Goal: Navigation & Orientation: Find specific page/section

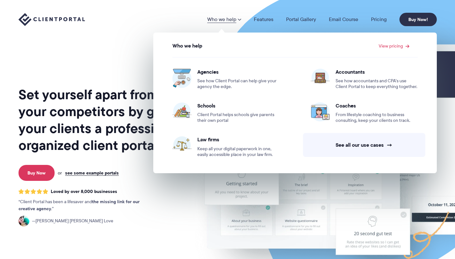
click at [223, 20] on link "Who we help" at bounding box center [224, 19] width 34 height 5
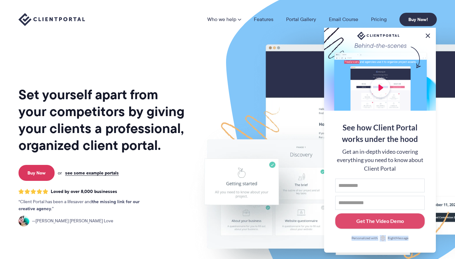
click at [428, 35] on button at bounding box center [428, 36] width 8 height 8
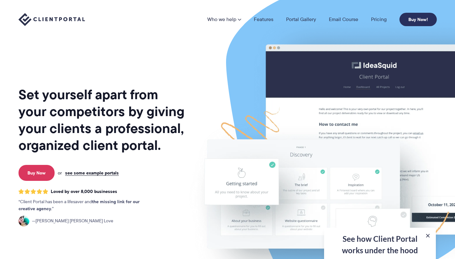
click at [413, 21] on link "Buy Now!" at bounding box center [418, 19] width 37 height 13
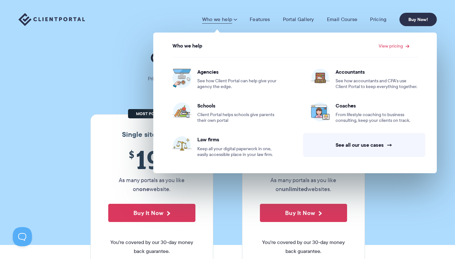
click at [107, 73] on section "Our Super Simple Pricing Pricing shouldn't be complicated. Straightforward plan…" at bounding box center [227, 122] width 455 height 245
click at [231, 22] on link "Who we help" at bounding box center [219, 19] width 35 height 6
click at [237, 21] on span at bounding box center [235, 19] width 4 height 6
drag, startPoint x: 57, startPoint y: 111, endPoint x: 68, endPoint y: 111, distance: 11.5
click at [57, 111] on section "Our Super Simple Pricing Pricing shouldn't be complicated. Straightforward plan…" at bounding box center [227, 122] width 455 height 245
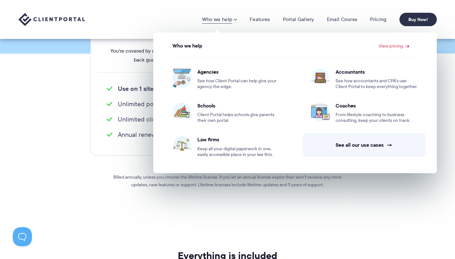
scroll to position [115, 0]
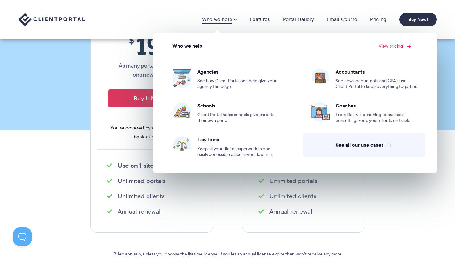
click at [396, 44] on link "View pricing" at bounding box center [394, 46] width 31 height 4
click at [395, 45] on link "View pricing" at bounding box center [394, 46] width 31 height 4
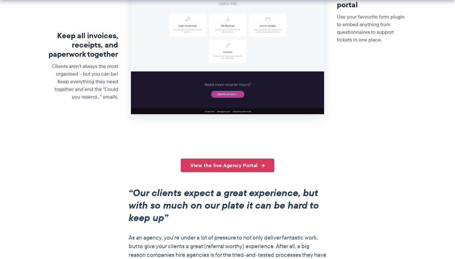
scroll to position [404, 0]
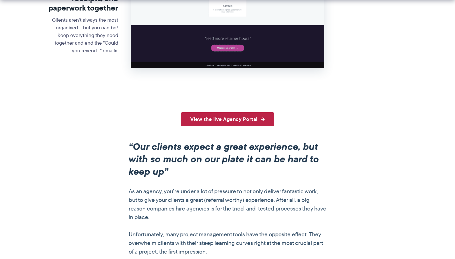
click at [225, 121] on link "View the live Agency Portal" at bounding box center [228, 119] width 94 height 14
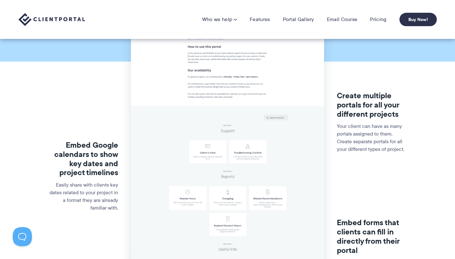
scroll to position [88, 0]
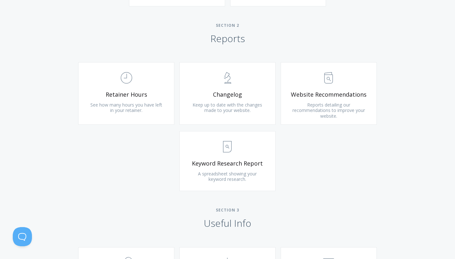
scroll to position [404, 0]
click at [26, 241] on button at bounding box center [21, 235] width 19 height 19
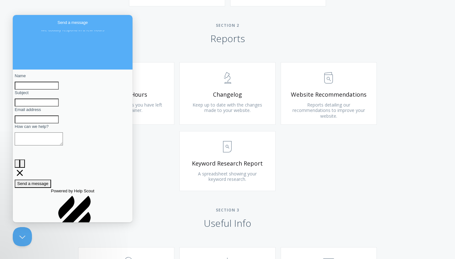
scroll to position [16, 0]
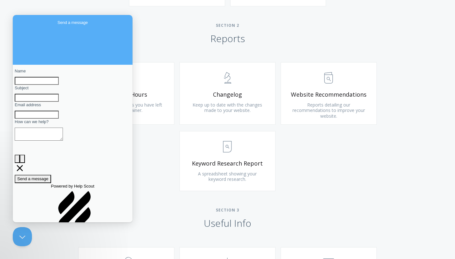
click at [70, 229] on link "hs-logo" at bounding box center [72, 231] width 43 height 5
click at [109, 213] on div "Powered by Help Scout hs-logo" at bounding box center [73, 208] width 116 height 51
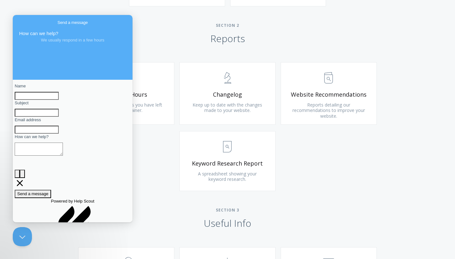
scroll to position [0, 0]
click at [11, 237] on body "Website Maintenance Home Dashboard Hello and welcome to your retainer portal! H…" at bounding box center [227, 50] width 455 height 909
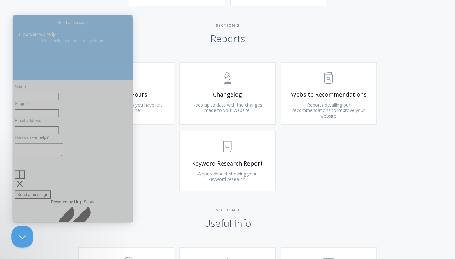
click at [17, 237] on button "Close Beacon popover" at bounding box center [21, 235] width 19 height 19
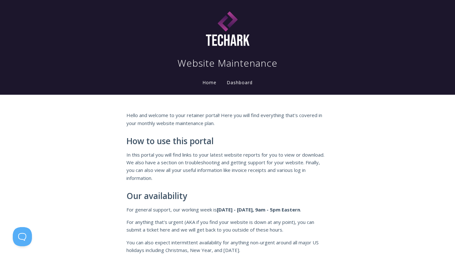
click at [242, 84] on link "Dashboard" at bounding box center [240, 83] width 28 height 7
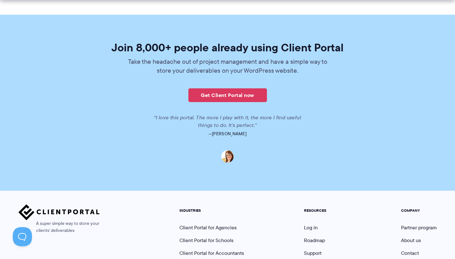
scroll to position [1585, 0]
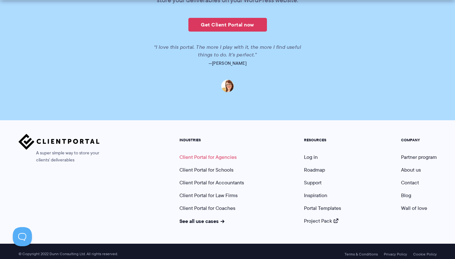
click at [219, 154] on link "Client Portal for Agencies" at bounding box center [208, 157] width 57 height 7
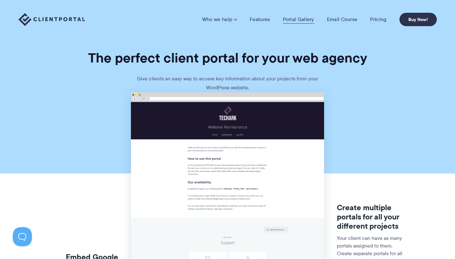
click at [294, 20] on link "Portal Gallery" at bounding box center [298, 19] width 31 height 6
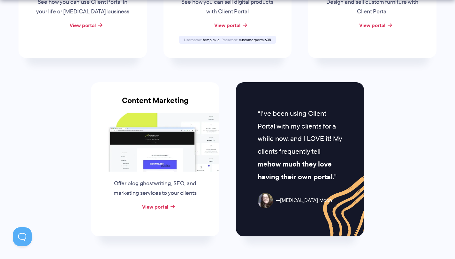
scroll to position [670, 0]
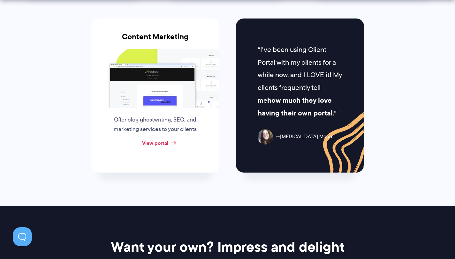
click at [158, 142] on link "View portal" at bounding box center [155, 143] width 26 height 8
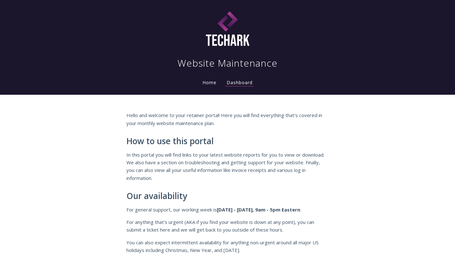
click at [242, 81] on link "Dashboard" at bounding box center [240, 83] width 28 height 7
